Goal: Task Accomplishment & Management: Use online tool/utility

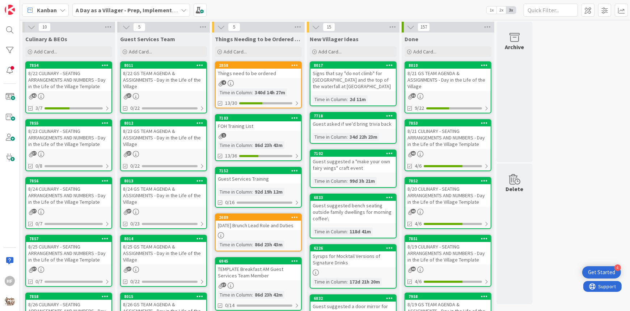
click at [69, 138] on div "8/23 CULINARY - SEATING ARRANGEMENTS AND NUMBERS - Day in the Life of the Villa…" at bounding box center [68, 138] width 85 height 22
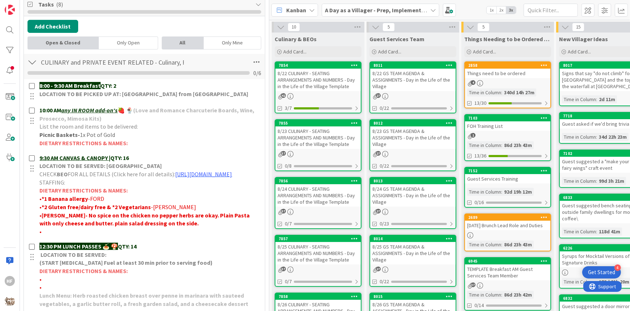
scroll to position [180, 0]
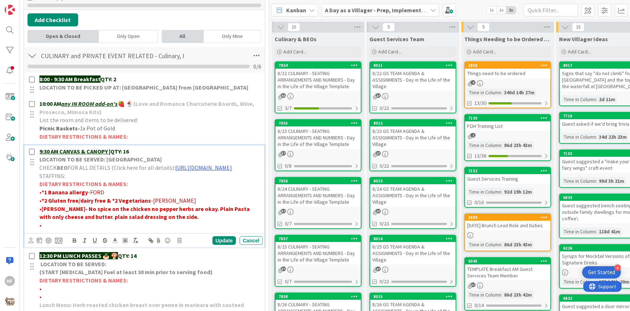
click at [142, 148] on p "9:30 AM CANVAS & CANOPY | QTY: 16" at bounding box center [149, 152] width 220 height 8
click at [221, 245] on div "Update" at bounding box center [224, 241] width 24 height 9
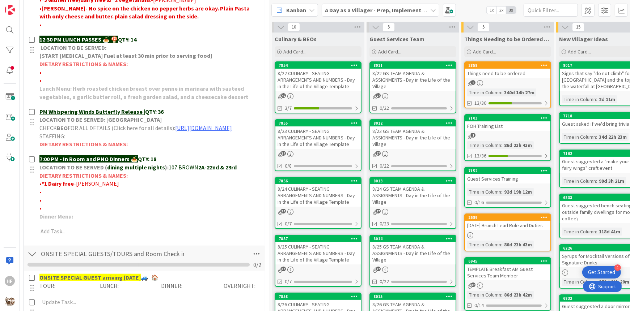
scroll to position [418, 0]
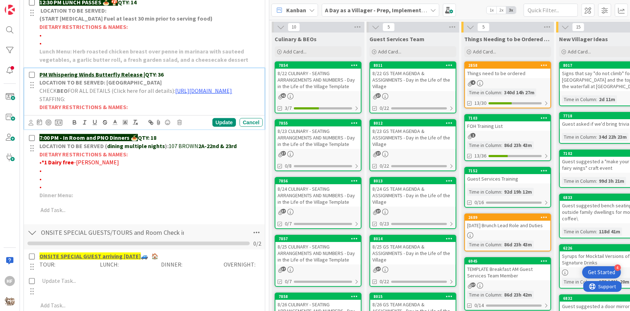
click at [177, 78] on p "PM Whispering Winds Butterfly Release | QTY: 36" at bounding box center [149, 75] width 220 height 8
click at [223, 127] on div "Update" at bounding box center [224, 122] width 24 height 9
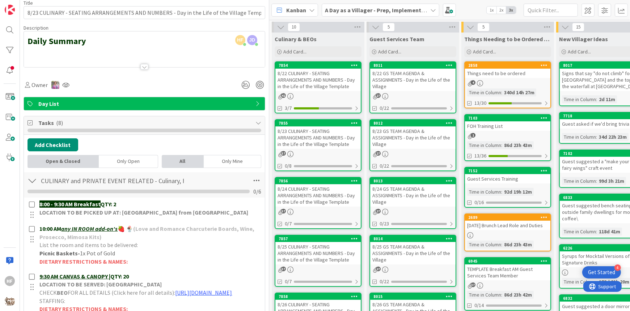
scroll to position [33, 0]
